Goal: Transaction & Acquisition: Subscribe to service/newsletter

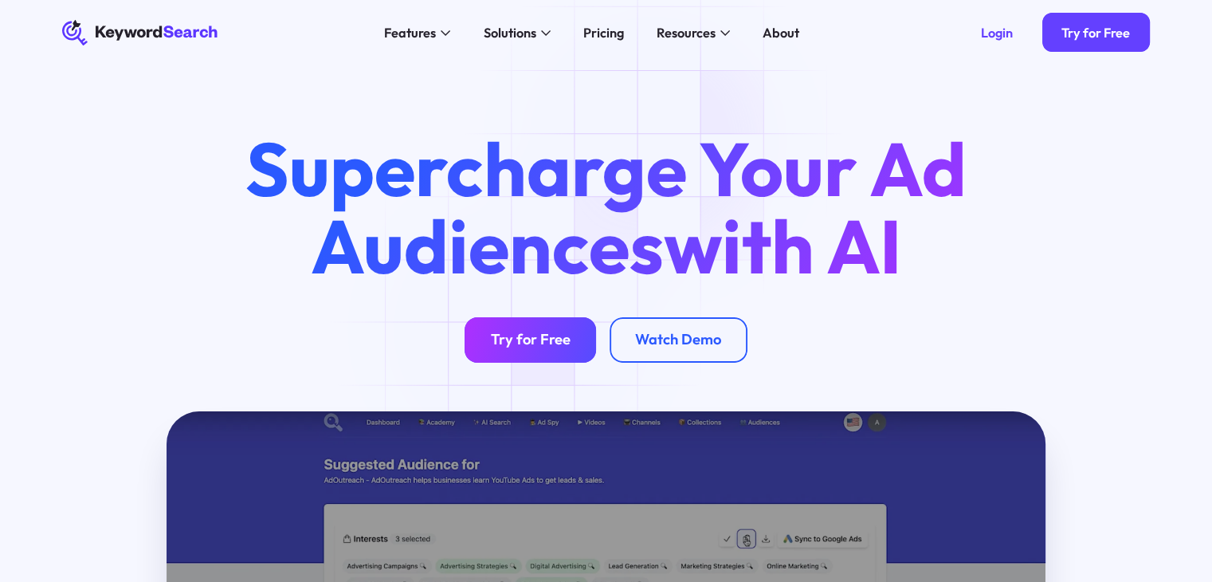
click at [523, 329] on link "Try for Free" at bounding box center [529, 339] width 131 height 45
